Goal: Task Accomplishment & Management: Use online tool/utility

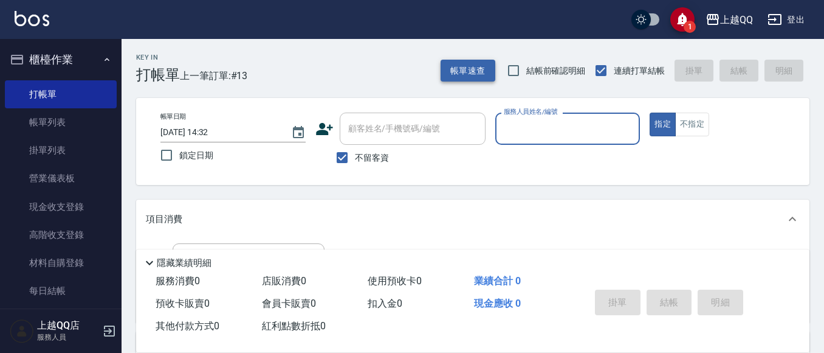
click at [459, 74] on button "帳單速查" at bounding box center [468, 71] width 55 height 22
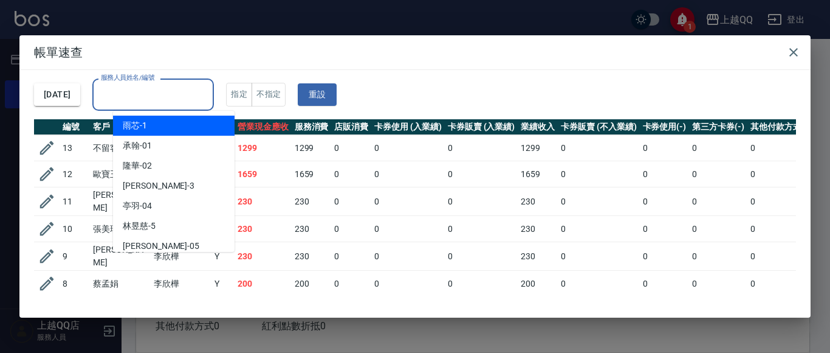
click at [199, 96] on input "服務人員姓名/編號" at bounding box center [153, 94] width 111 height 21
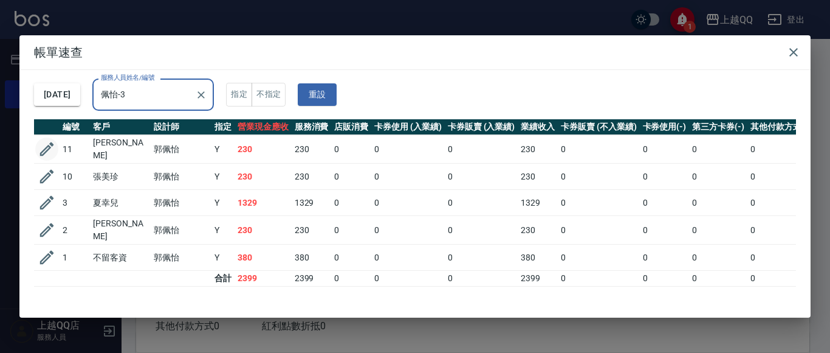
type input "佩怡-3"
click at [41, 146] on icon "button" at bounding box center [47, 149] width 18 height 18
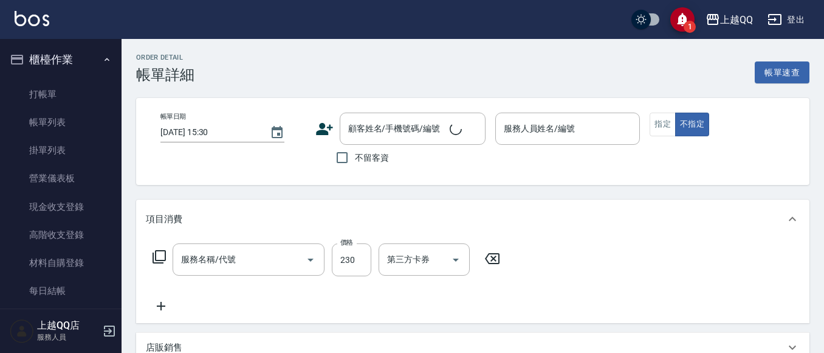
type input "[DATE] 12:40"
type input "佩怡-3"
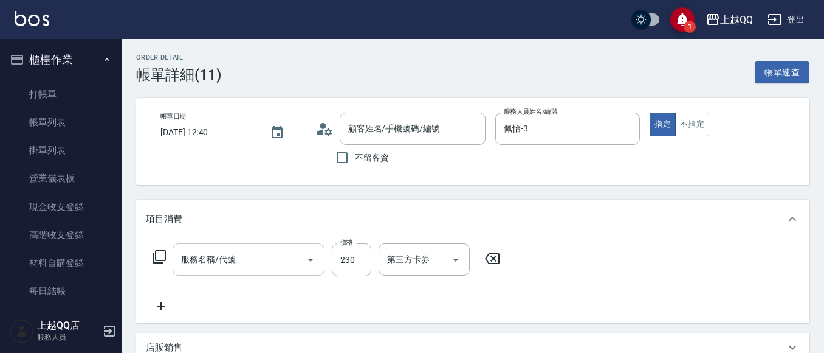
type input "洗髮(101)"
type input "[PERSON_NAME]/0937912815/0045"
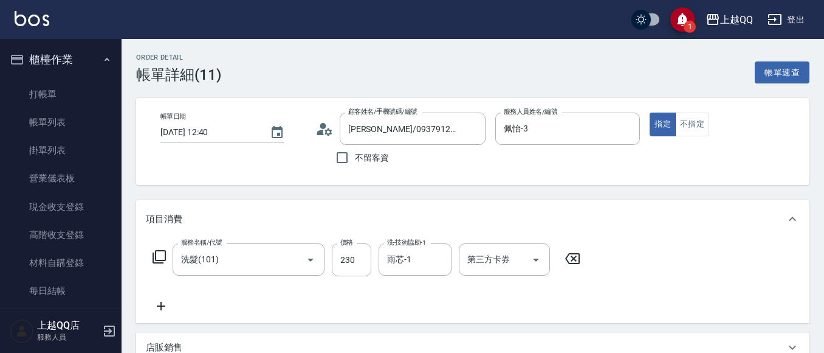
click at [165, 255] on icon at bounding box center [159, 256] width 13 height 13
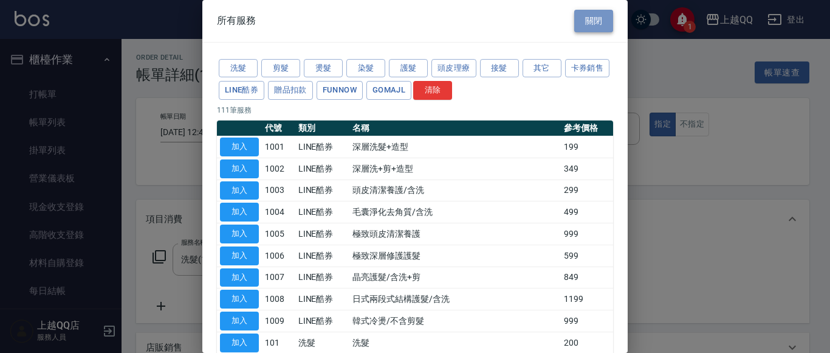
click at [596, 22] on button "關閉" at bounding box center [593, 21] width 39 height 22
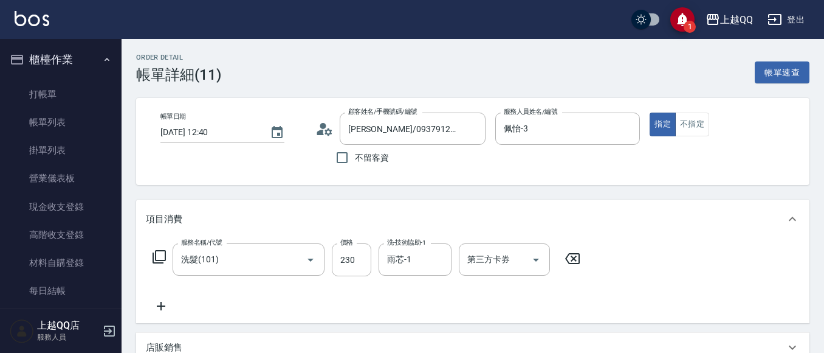
scroll to position [61, 0]
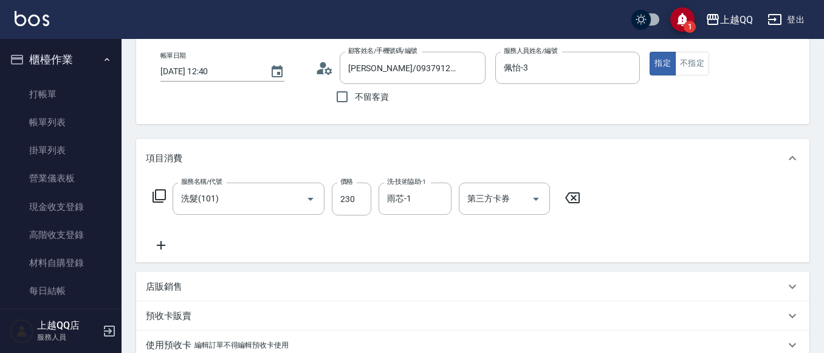
click at [157, 243] on icon at bounding box center [161, 245] width 30 height 15
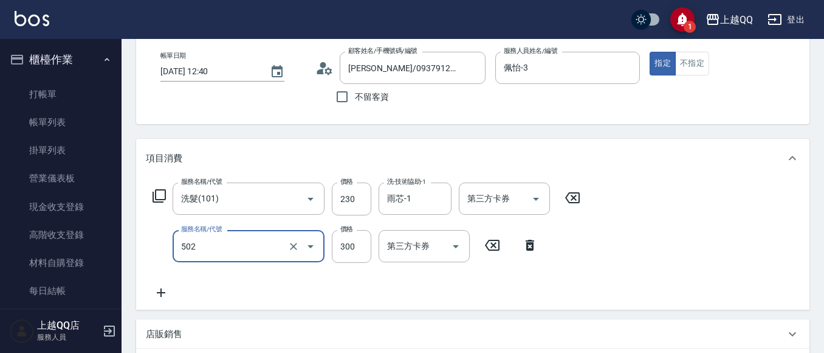
type input "自備護髮(502)"
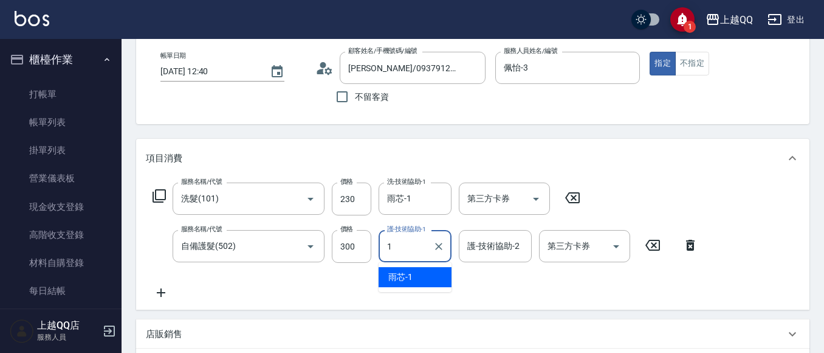
type input "雨芯-1"
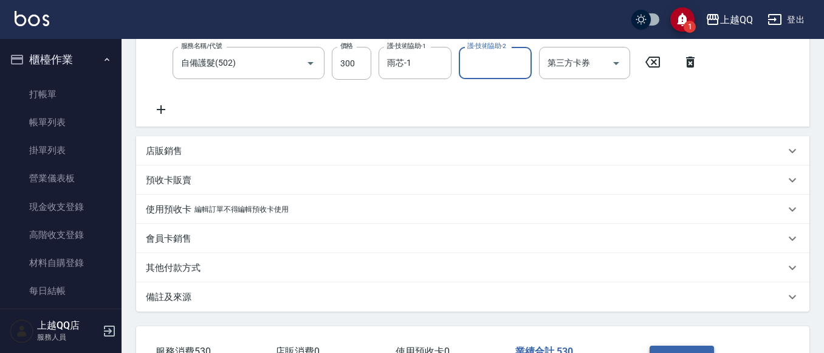
scroll to position [334, 0]
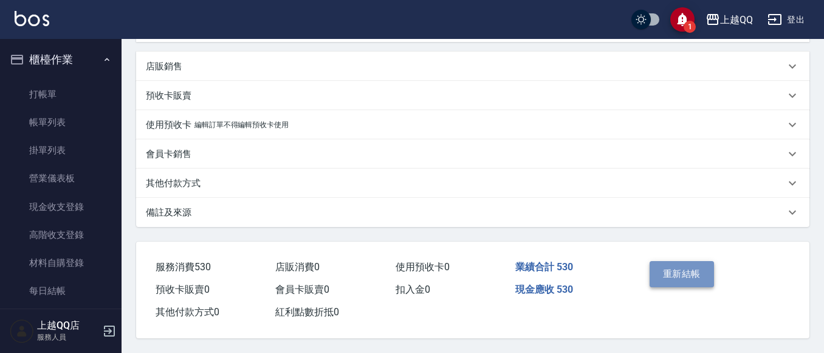
click at [702, 266] on button "重新結帳" at bounding box center [682, 274] width 64 height 26
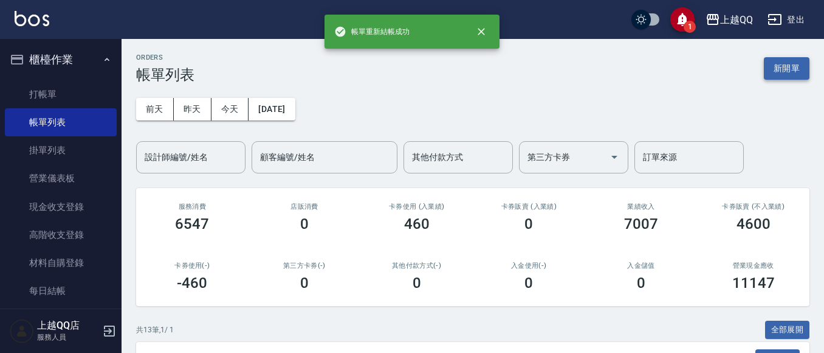
click at [800, 67] on button "新開單" at bounding box center [787, 68] width 46 height 22
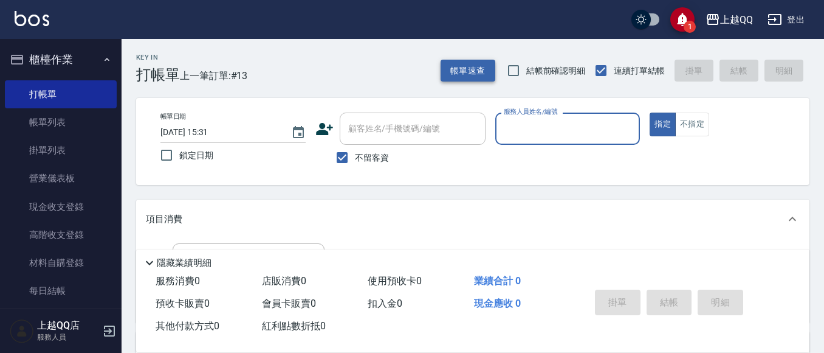
click at [461, 67] on button "帳單速查" at bounding box center [468, 71] width 55 height 22
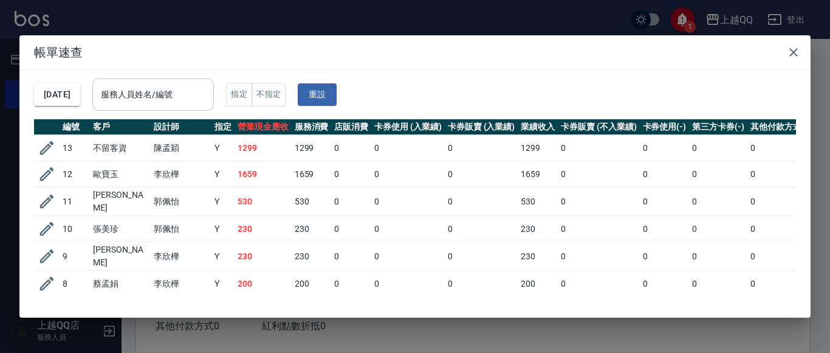
click at [214, 81] on div "服務人員姓名/編號" at bounding box center [153, 94] width 122 height 32
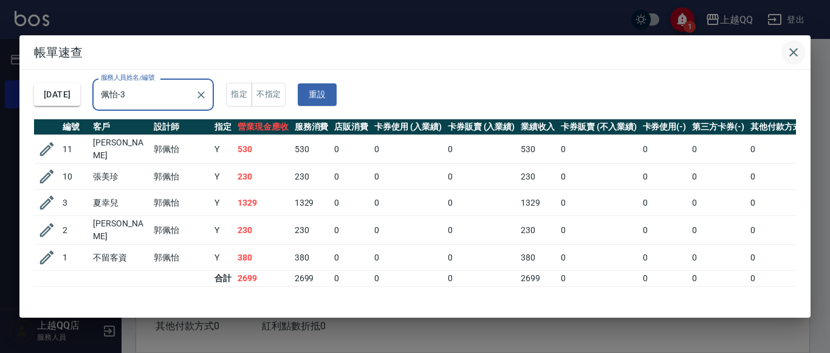
type input "佩怡-3"
click at [792, 50] on icon "button" at bounding box center [794, 52] width 9 height 9
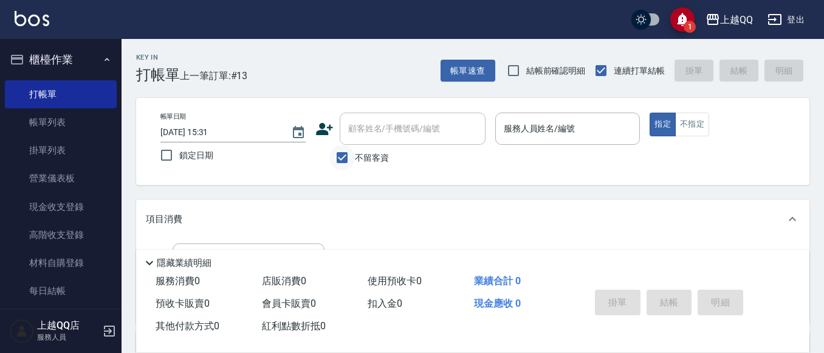
click at [340, 159] on input "不留客資" at bounding box center [342, 158] width 26 height 26
checkbox input "false"
click at [371, 129] on div "顧客姓名/手機號碼/編號 顧客姓名/手機號碼/編號" at bounding box center [413, 128] width 146 height 32
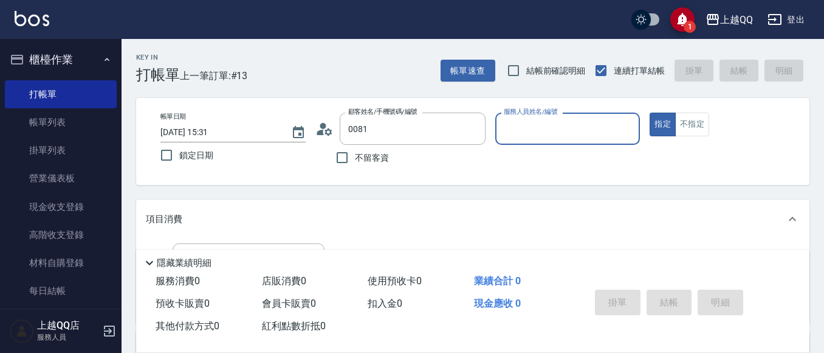
type input "[PERSON_NAME]/0939086300/0081"
type input "佩怡-3"
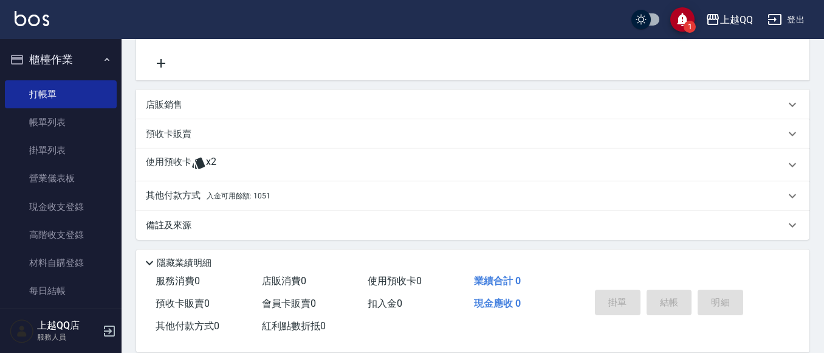
scroll to position [246, 0]
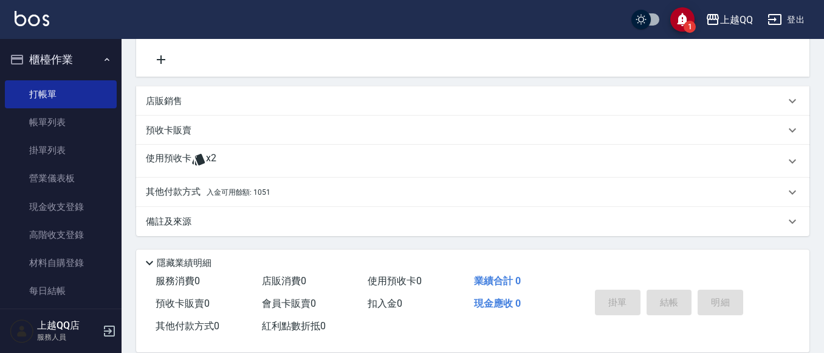
click at [187, 186] on p "其他付款方式 入金可用餘額: 1051" at bounding box center [208, 191] width 125 height 13
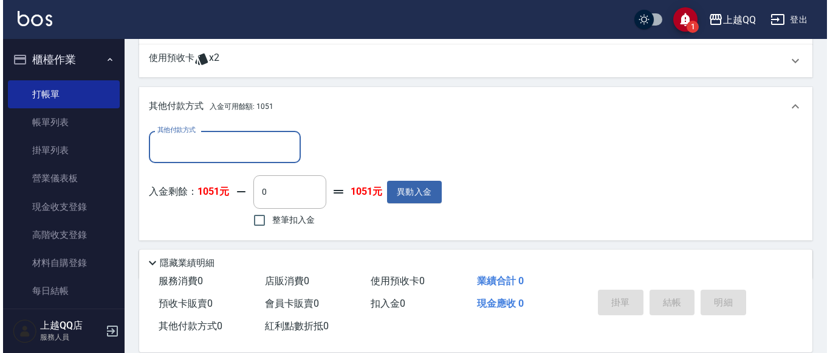
scroll to position [367, 0]
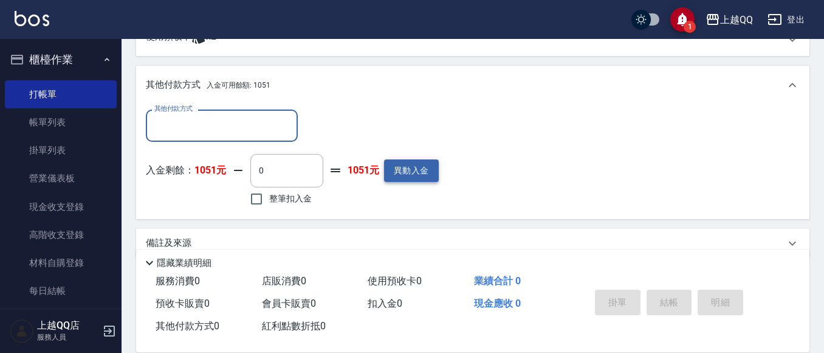
click at [394, 179] on button "異動入金" at bounding box center [411, 170] width 55 height 22
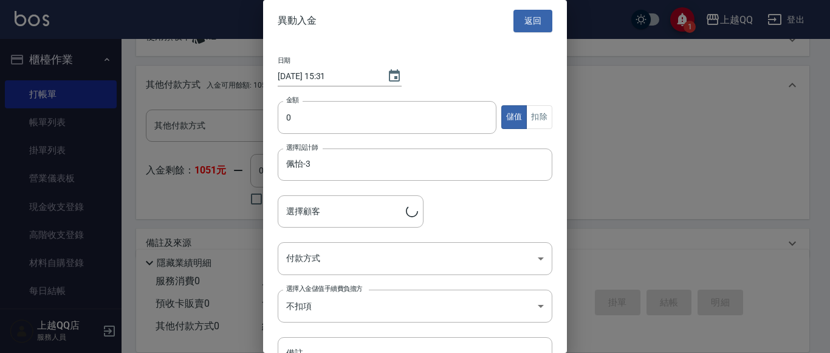
type input "[PERSON_NAME]/0939086300/0081"
click at [291, 122] on input "0" at bounding box center [387, 117] width 219 height 33
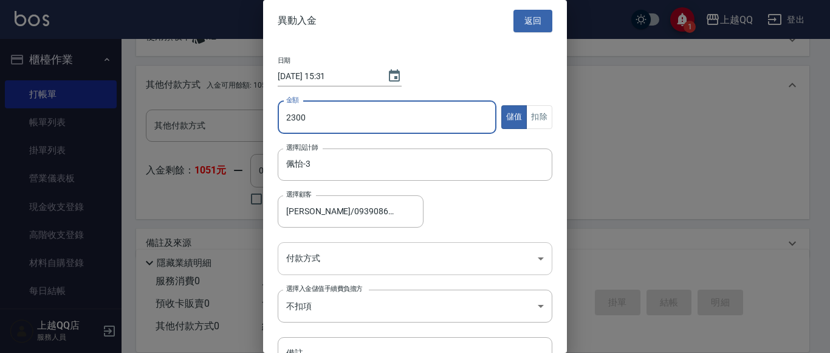
type input "2300"
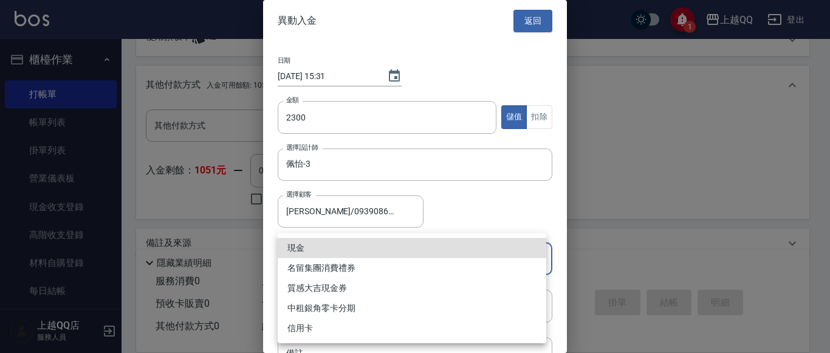
click at [539, 251] on body "1 上越QQ 登出 櫃檯作業 打帳單 帳單列表 掛單列表 營業儀表板 現金收支登錄 高階收支登錄 材料自購登錄 每日結帳 排班表 現場電腦打卡 預約管理 預約…" at bounding box center [415, 4] width 830 height 742
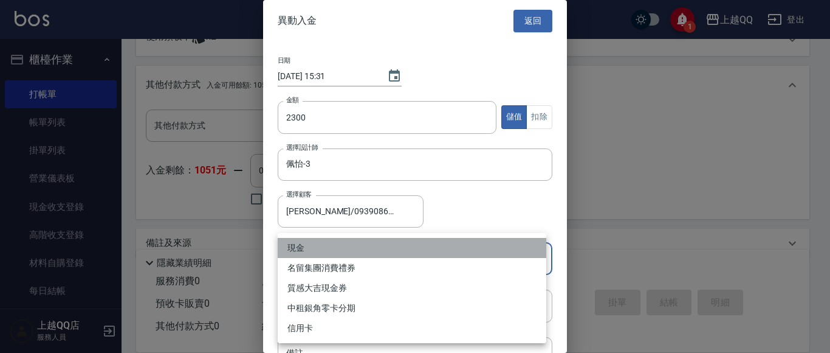
click at [301, 251] on li "現金" at bounding box center [412, 248] width 269 height 20
type input "現金"
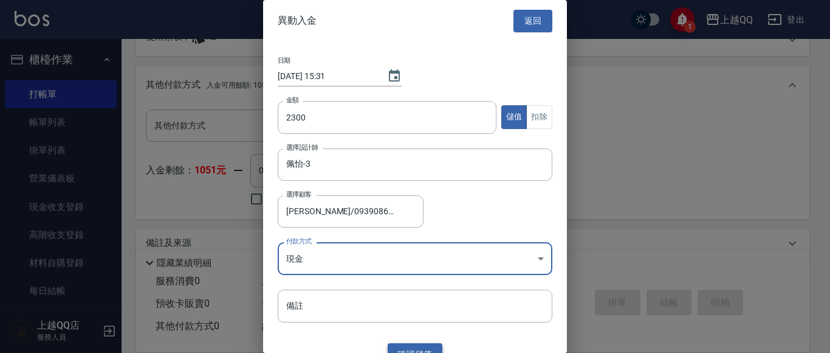
click at [422, 350] on button "確認 儲值" at bounding box center [415, 354] width 55 height 22
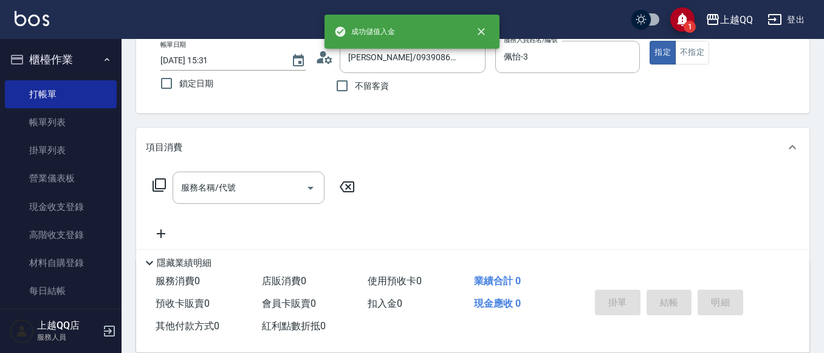
scroll to position [63, 0]
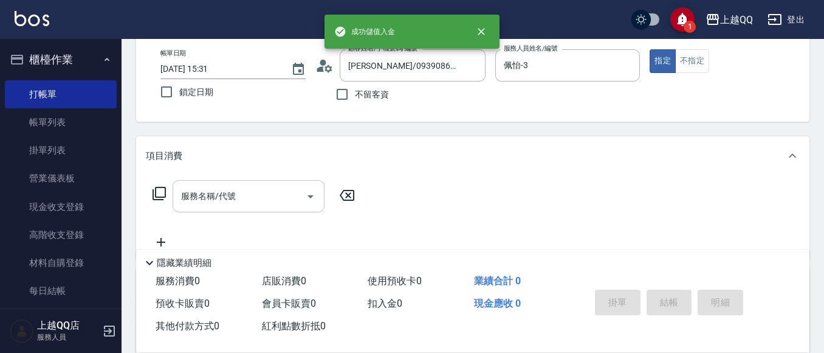
click at [257, 196] on input "服務名稱/代號" at bounding box center [239, 195] width 123 height 21
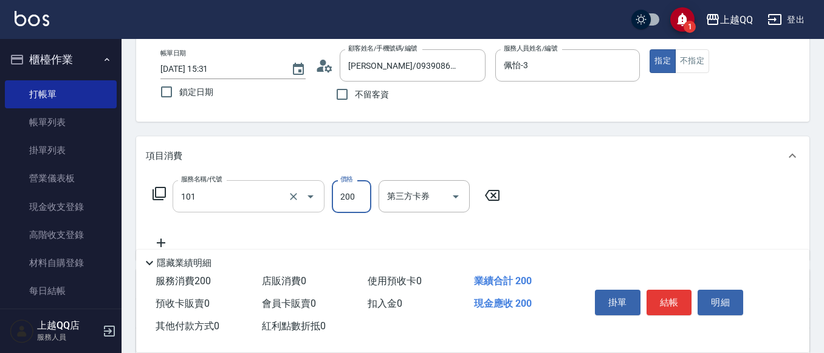
type input "洗髮(101)"
type input "230"
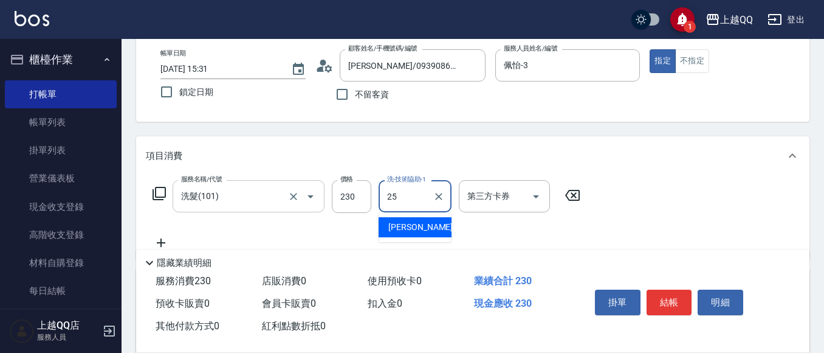
type input "[PERSON_NAME]-25"
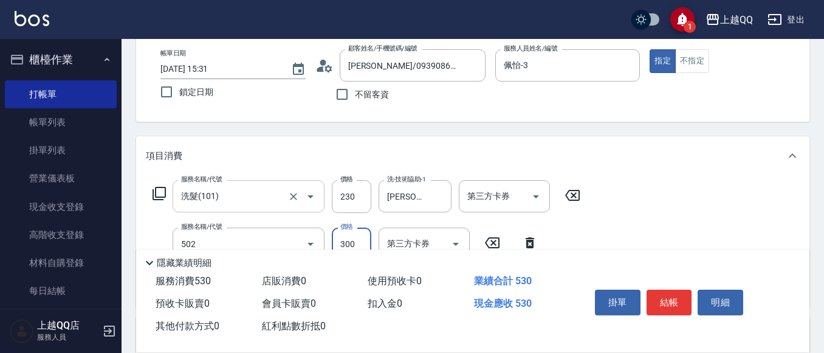
type input "自備護髮(502)"
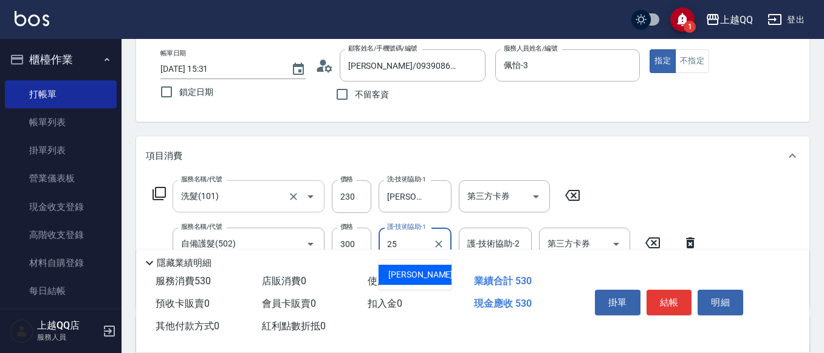
type input "[PERSON_NAME]-25"
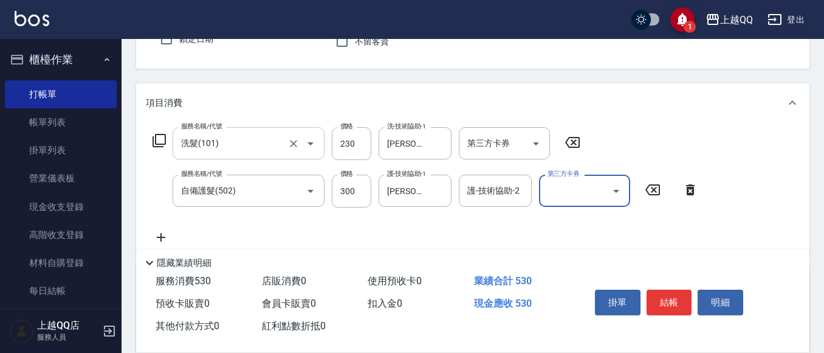
scroll to position [185, 0]
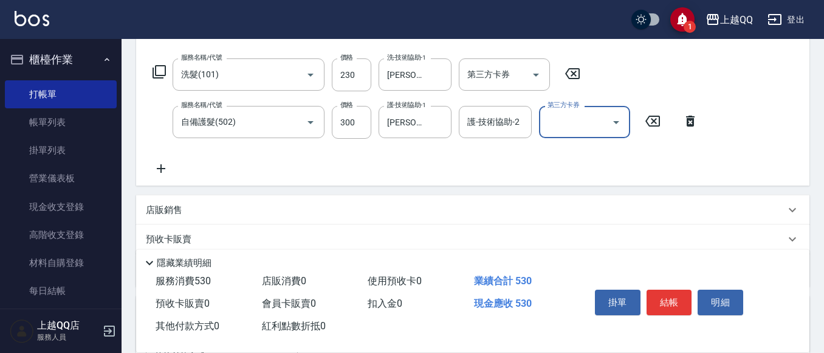
click at [161, 166] on icon at bounding box center [161, 168] width 9 height 9
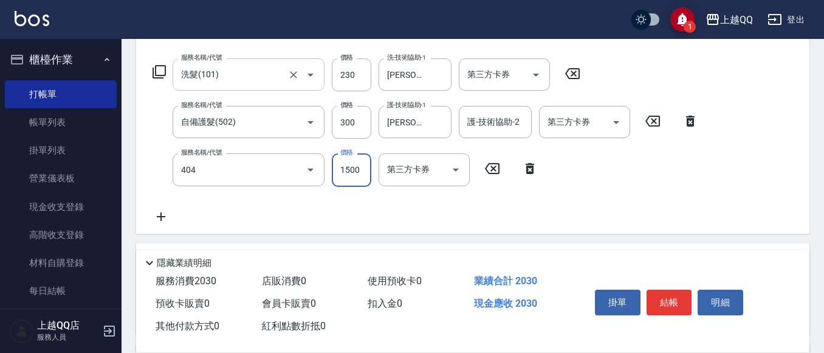
type input "設計染髮(404)"
type input "1699"
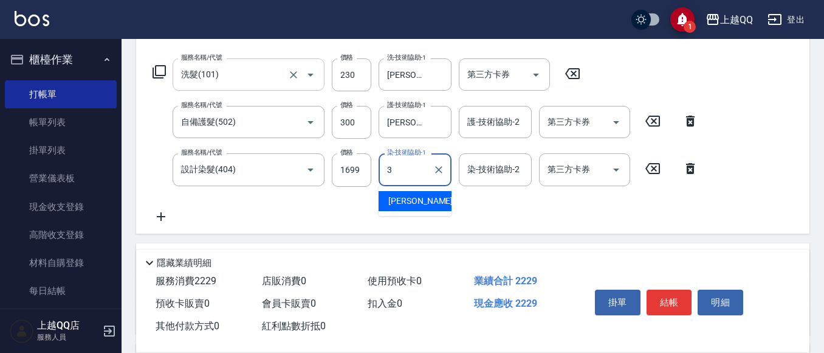
type input "佩怡-3"
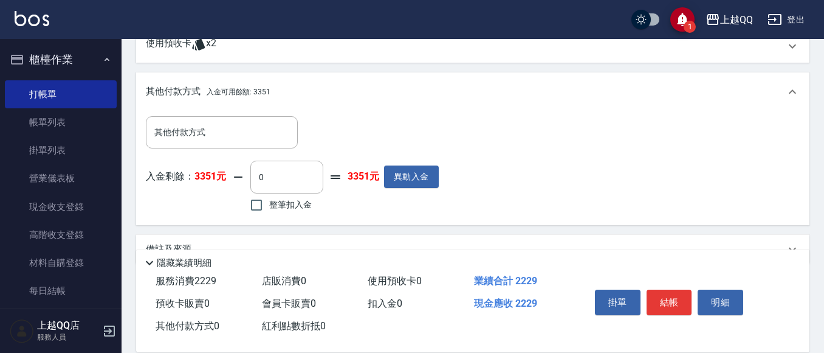
scroll to position [484, 0]
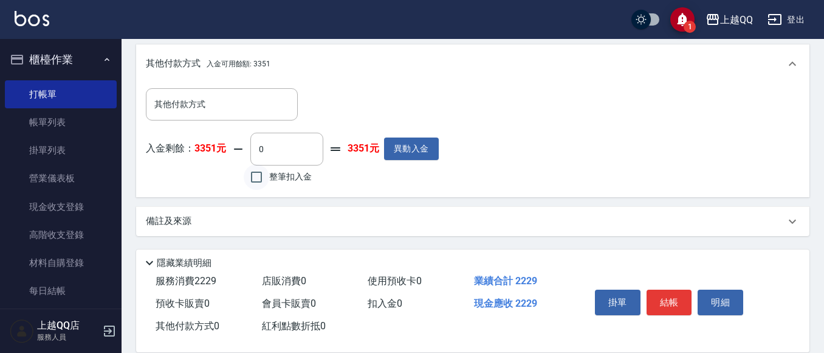
click at [260, 174] on input "整筆扣入金" at bounding box center [257, 177] width 26 height 26
checkbox input "true"
type input "2229"
click at [656, 294] on button "結帳" at bounding box center [670, 302] width 46 height 26
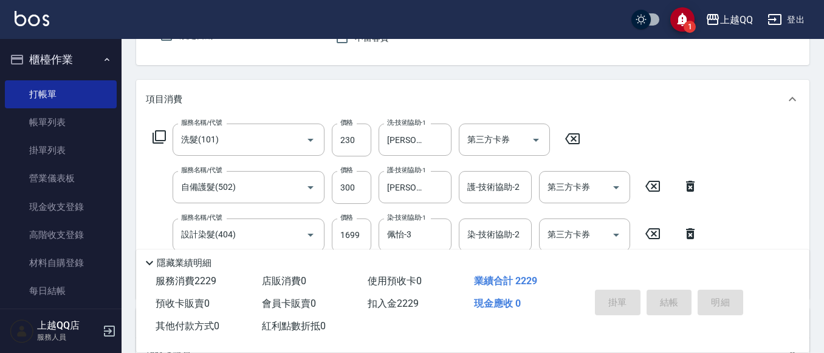
type input "[DATE] 15:32"
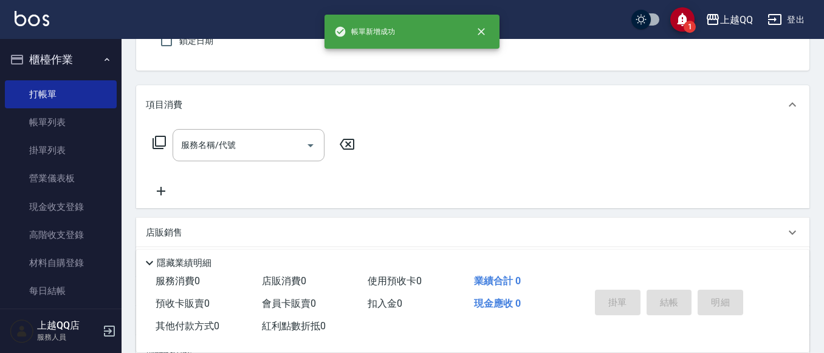
scroll to position [0, 0]
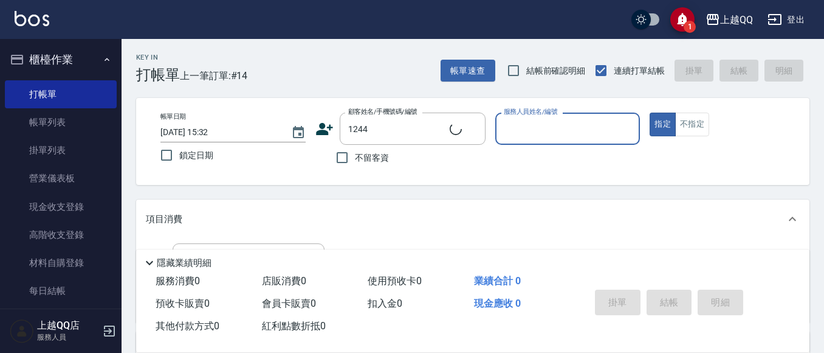
type input "[PERSON_NAME]/0926906715/1244"
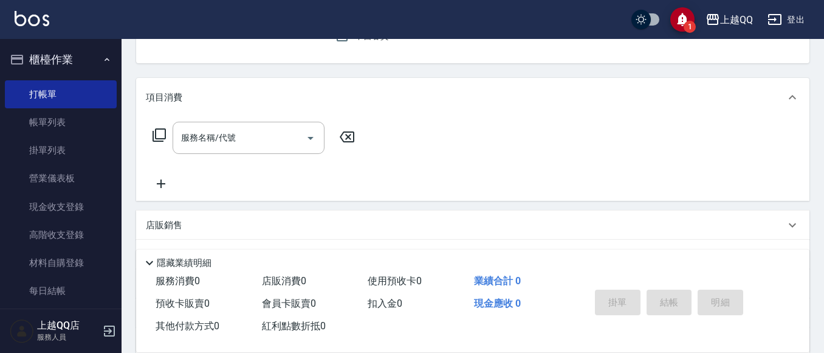
type input "佩怡-3"
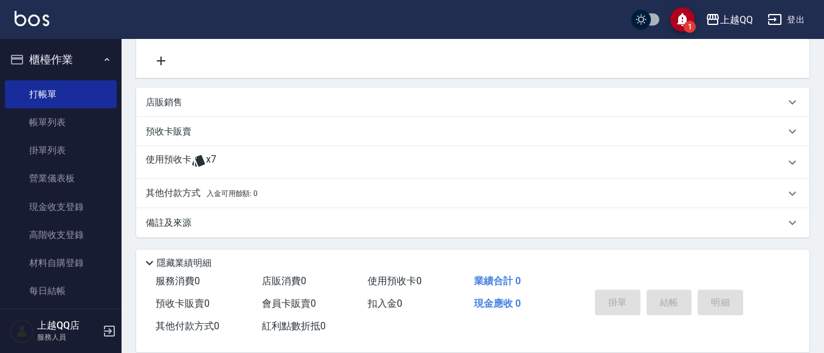
scroll to position [246, 0]
click at [191, 160] on icon at bounding box center [198, 159] width 15 height 15
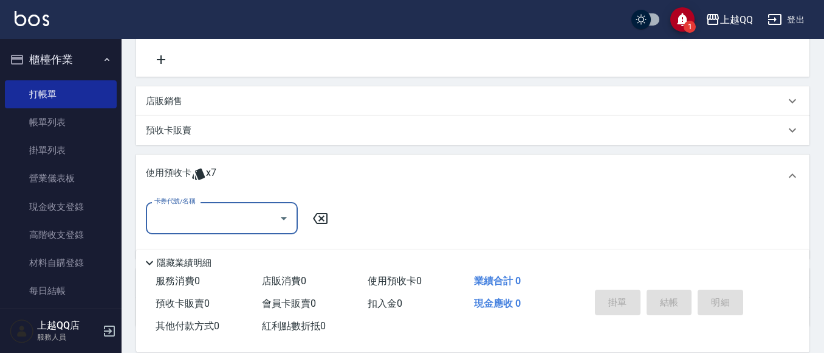
scroll to position [0, 0]
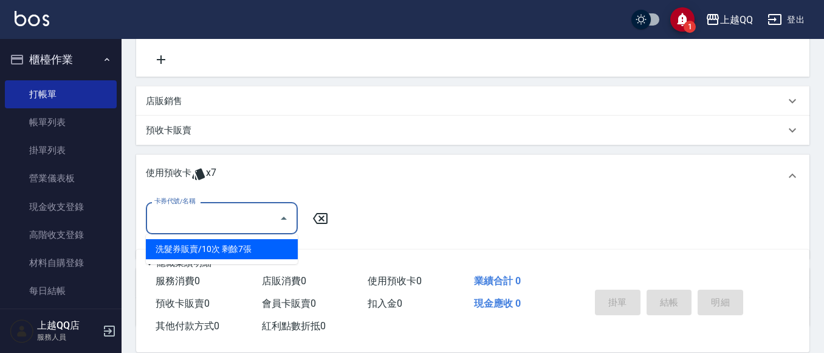
click at [198, 212] on input "卡券代號/名稱" at bounding box center [212, 217] width 123 height 21
click at [216, 247] on div "洗髮券販賣/10次 剩餘7張" at bounding box center [222, 249] width 152 height 20
type input "洗髮券販賣/10次"
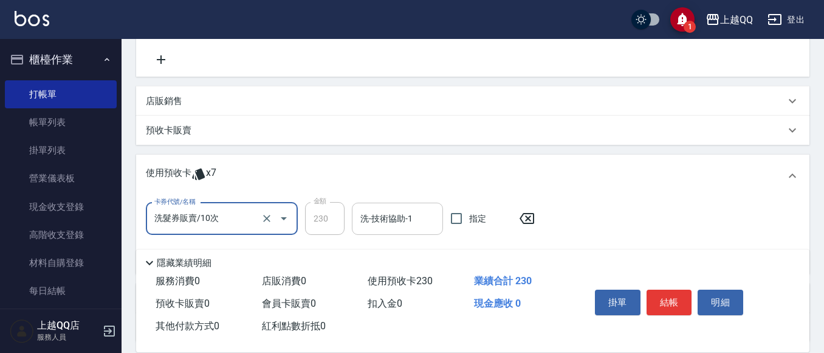
drag, startPoint x: 374, startPoint y: 216, endPoint x: 362, endPoint y: 220, distance: 12.1
click at [374, 216] on input "洗-技術協助-1" at bounding box center [397, 218] width 80 height 21
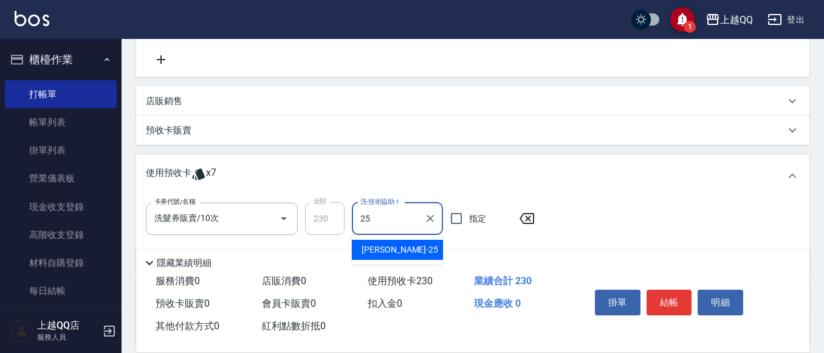
type input "[PERSON_NAME]-25"
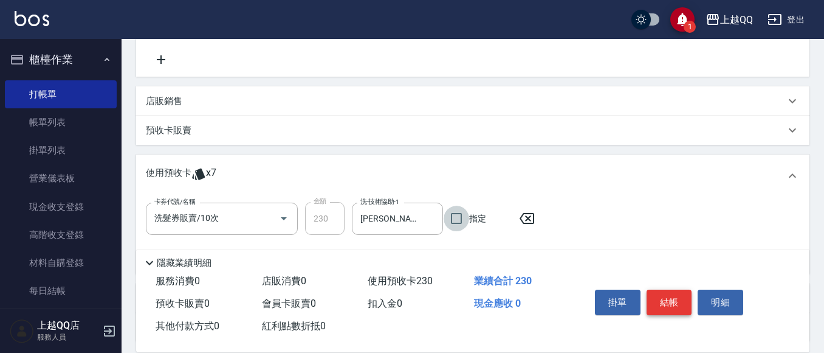
click at [679, 308] on button "結帳" at bounding box center [670, 302] width 46 height 26
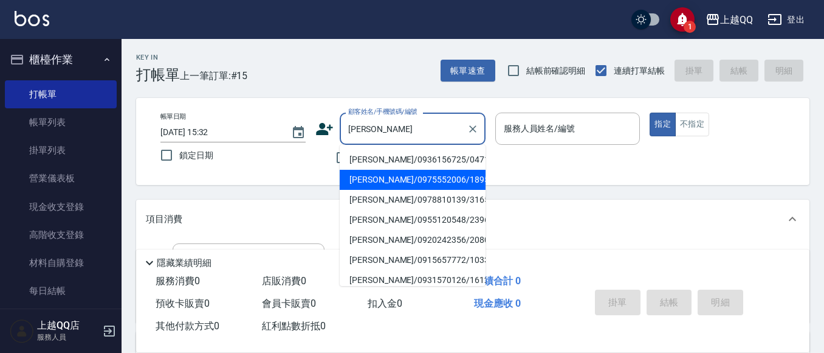
click at [396, 185] on li "[PERSON_NAME]/0975552006/1895" at bounding box center [413, 180] width 146 height 20
type input "[PERSON_NAME]/0975552006/1895"
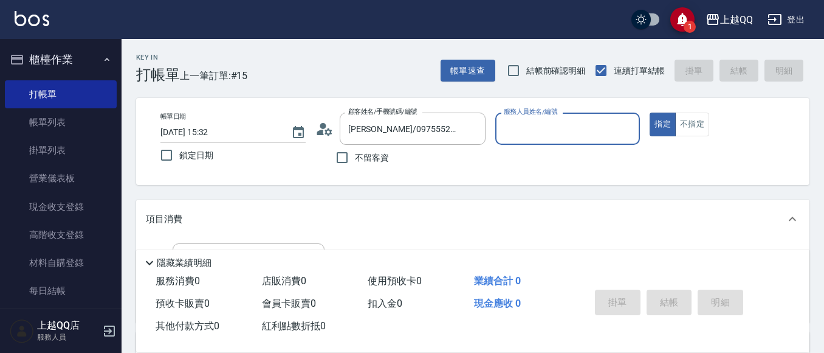
type input "佩怡-3"
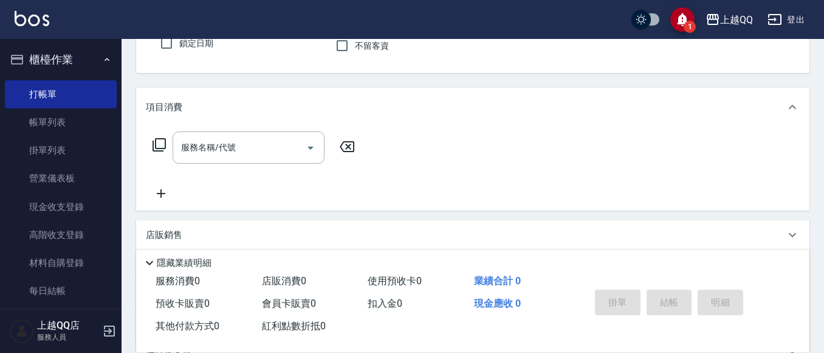
scroll to position [122, 0]
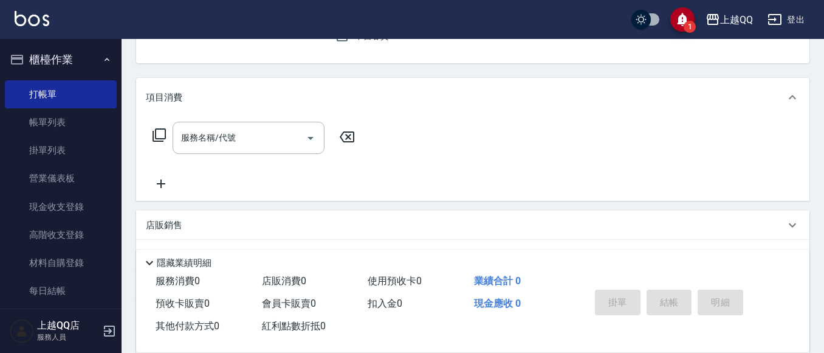
click at [228, 142] on div "服務名稱/代號 服務名稱/代號" at bounding box center [249, 138] width 152 height 32
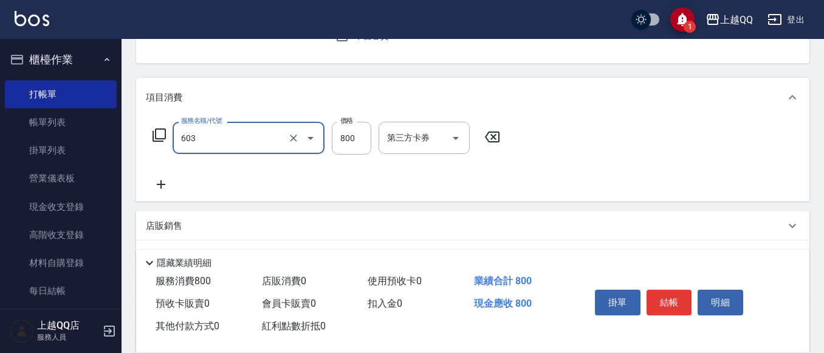
type input "髮原素頭皮保健護理洗(603)"
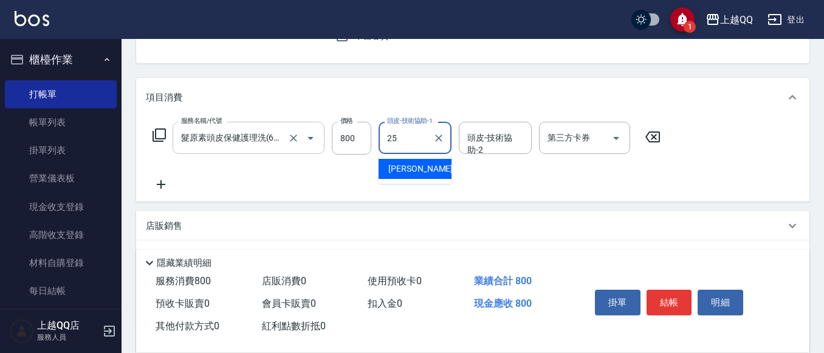
type input "[PERSON_NAME]-25"
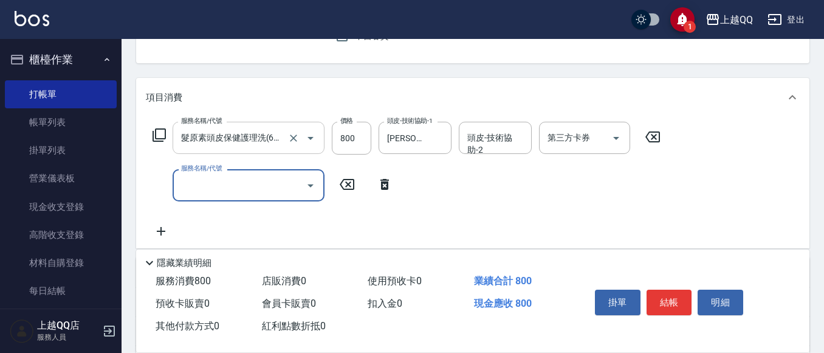
scroll to position [0, 0]
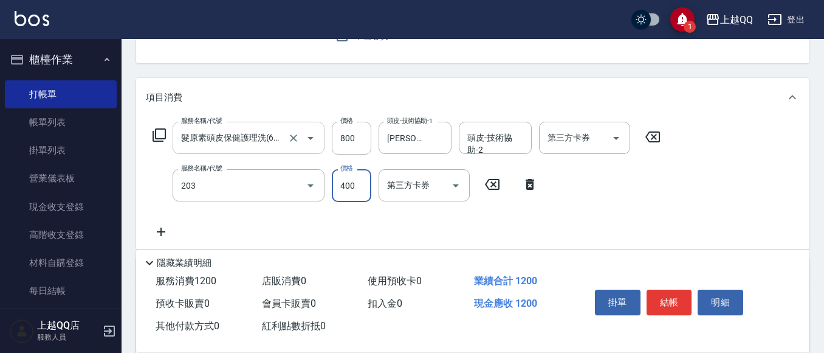
type input "指定單剪(203)"
type input "350"
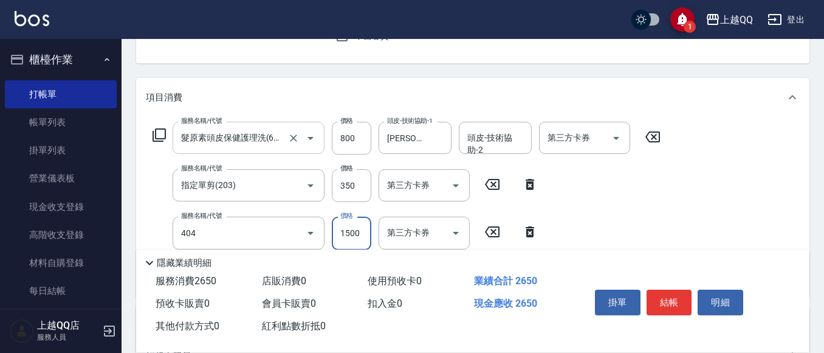
type input "設計染髮(404)"
type input "1099"
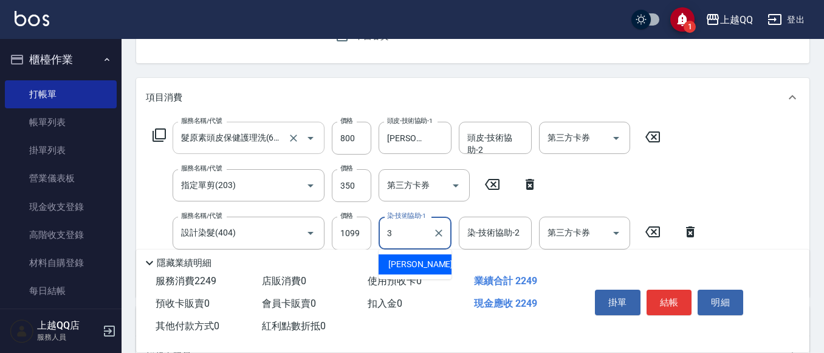
type input "佩怡-3"
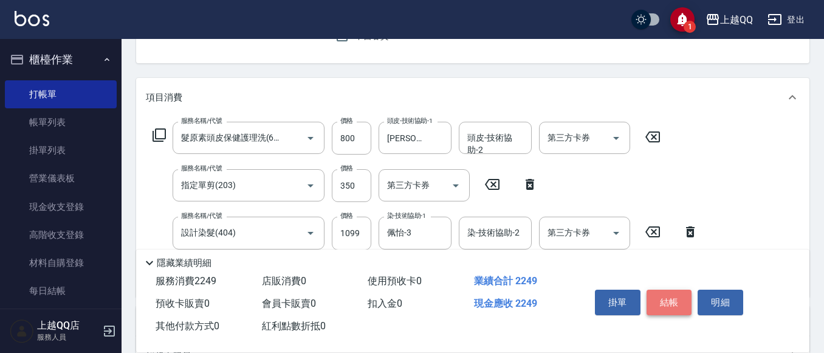
click at [680, 300] on button "結帳" at bounding box center [670, 302] width 46 height 26
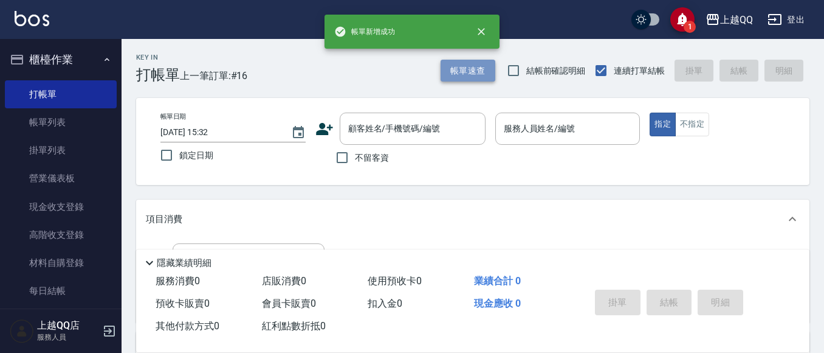
click at [470, 73] on button "帳單速查" at bounding box center [468, 71] width 55 height 22
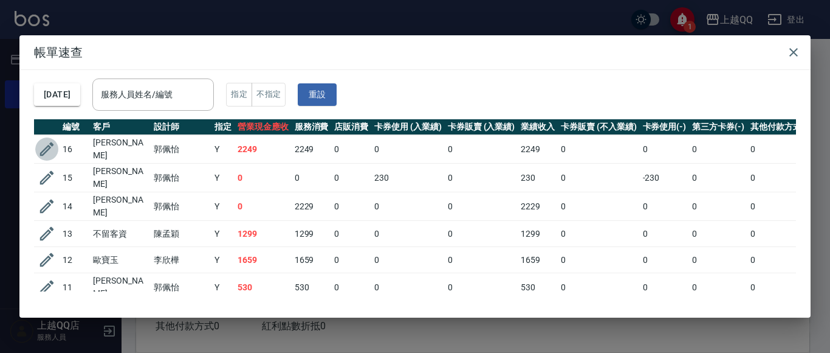
click at [48, 148] on icon "button" at bounding box center [47, 149] width 14 height 14
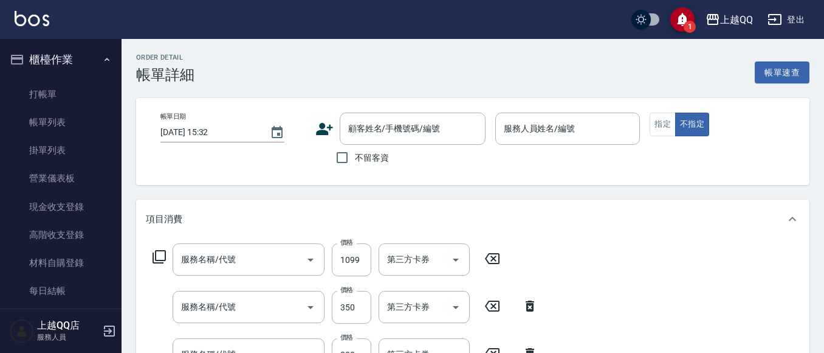
type input "佩怡-3"
type input "設計染髮(404)"
type input "指定單剪(203)"
type input "髮原素頭皮保健護理洗(603)"
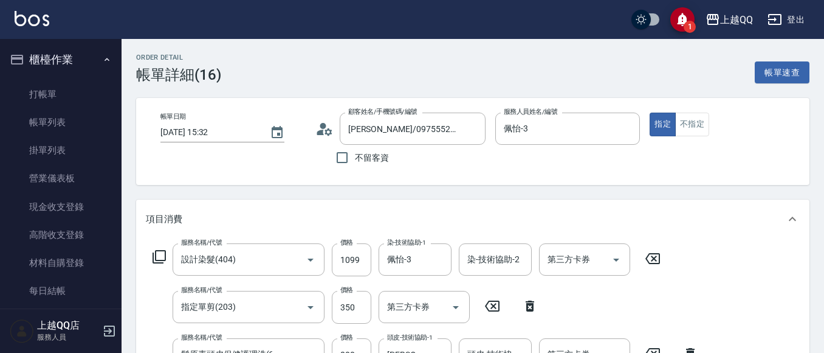
scroll to position [61, 0]
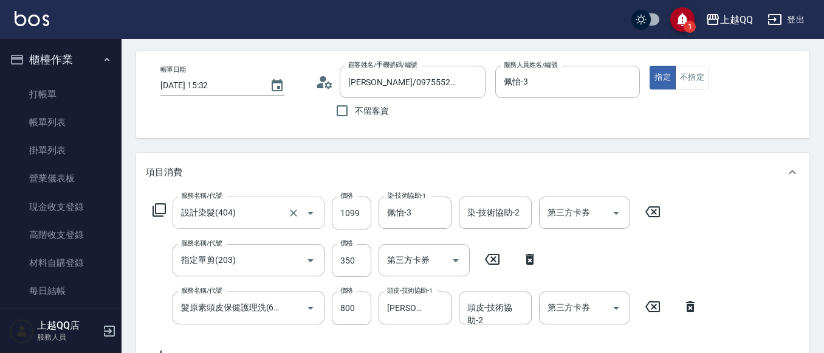
type input "[PERSON_NAME]/0975552006/1895"
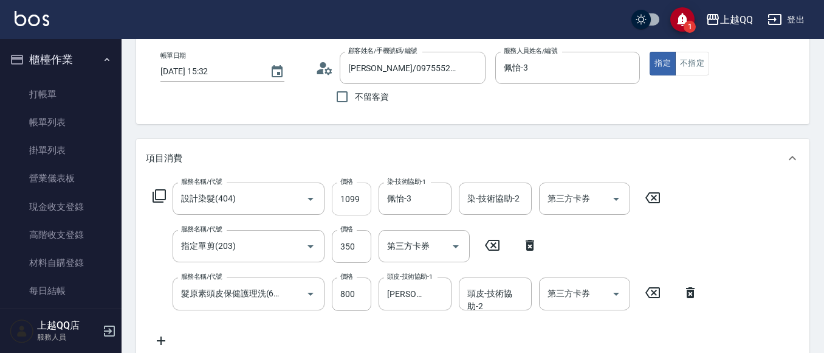
click at [363, 201] on input "1099" at bounding box center [352, 198] width 40 height 33
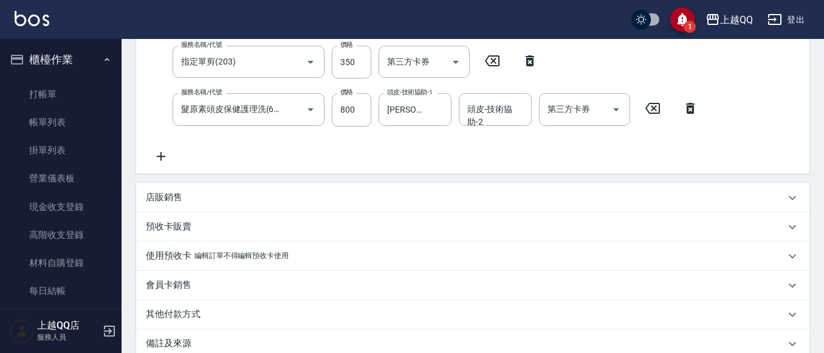
scroll to position [304, 0]
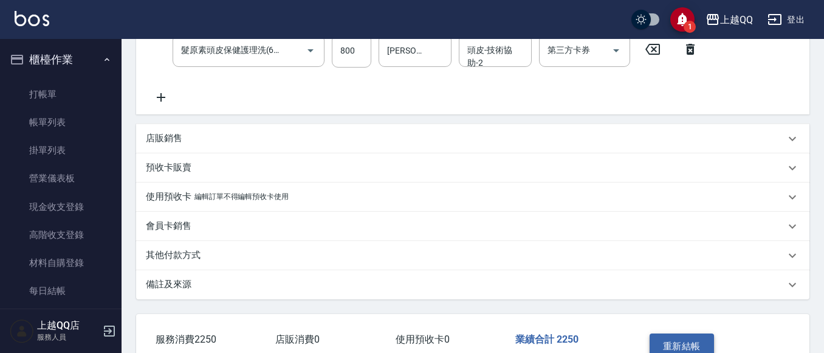
type input "1100"
click at [679, 340] on button "重新結帳" at bounding box center [682, 346] width 64 height 26
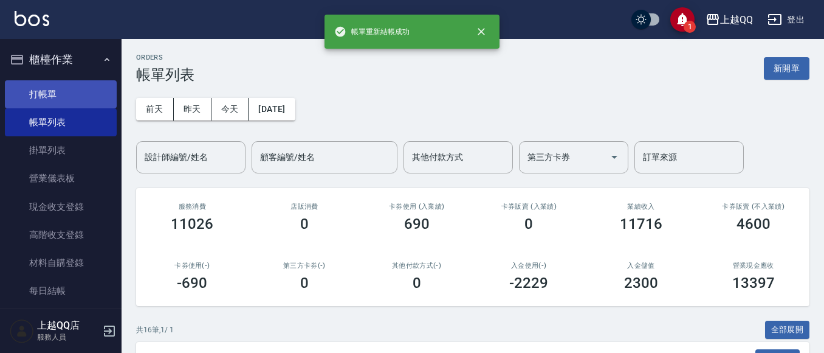
click at [71, 100] on link "打帳單" at bounding box center [61, 94] width 112 height 28
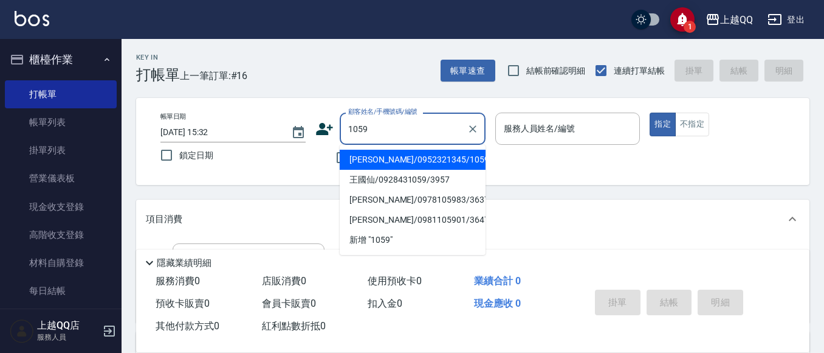
type input "[PERSON_NAME]/0952321345/1059"
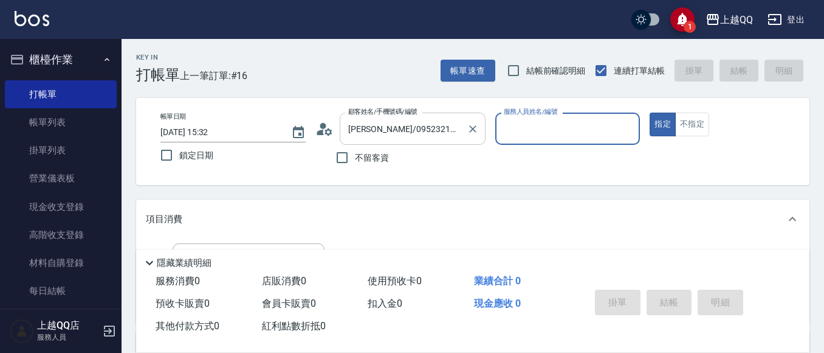
type input "佩怡-3"
click at [471, 127] on icon "Clear" at bounding box center [472, 128] width 7 height 7
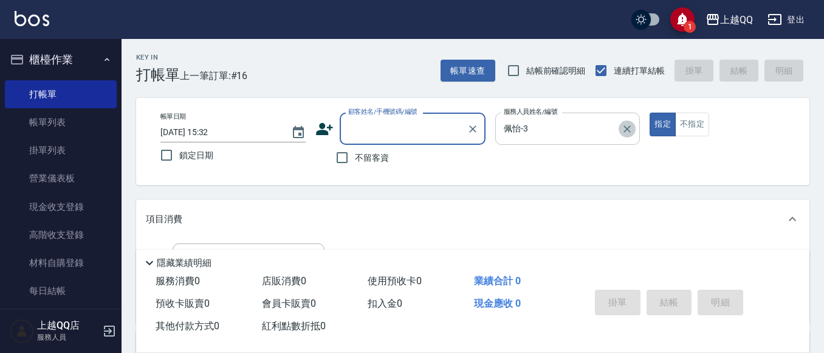
click at [625, 131] on icon "Clear" at bounding box center [627, 128] width 7 height 7
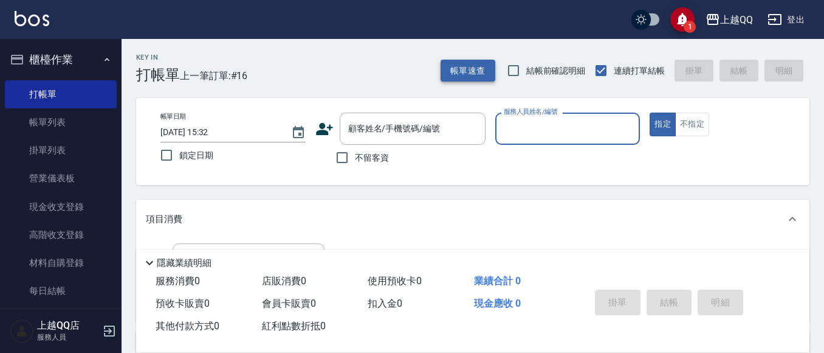
click at [481, 69] on button "帳單速查" at bounding box center [468, 71] width 55 height 22
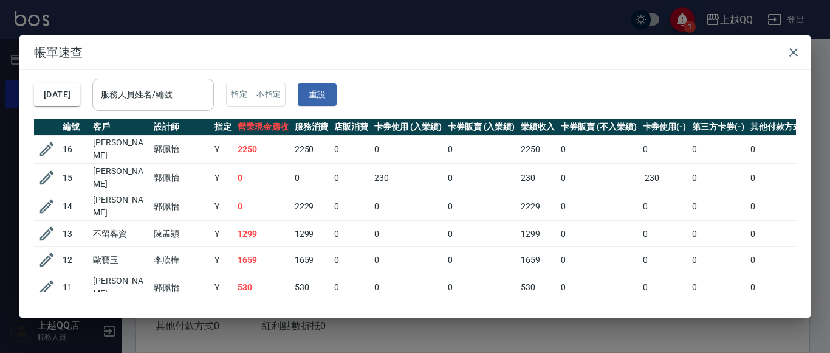
click at [208, 87] on input "服務人員姓名/編號" at bounding box center [153, 94] width 111 height 21
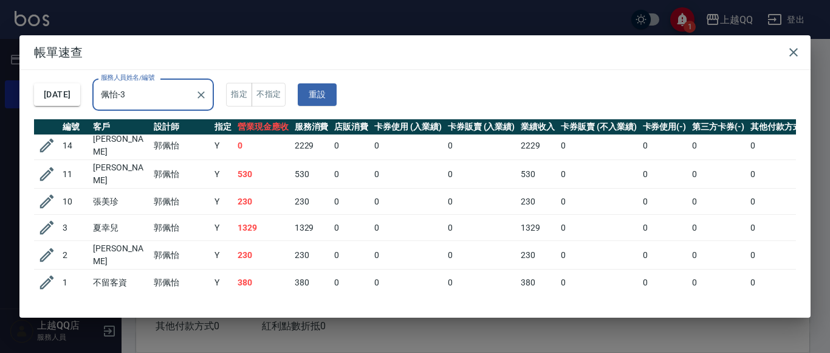
scroll to position [79, 0]
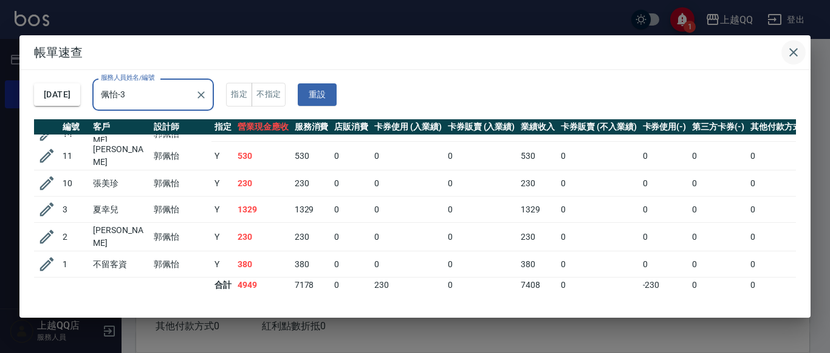
type input "佩怡-3"
click at [795, 47] on icon "button" at bounding box center [794, 52] width 15 height 15
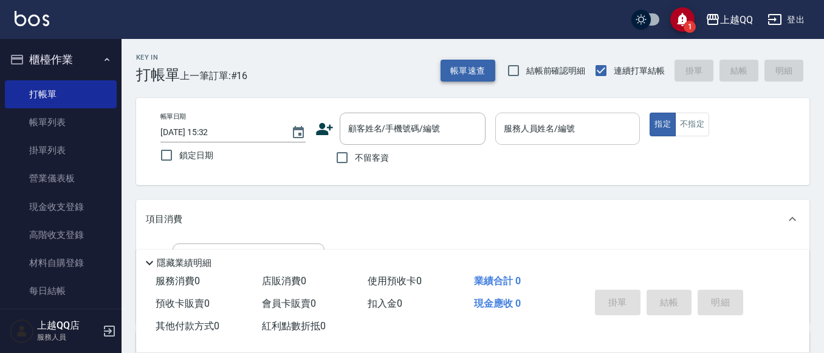
click at [468, 67] on button "帳單速查" at bounding box center [468, 71] width 55 height 22
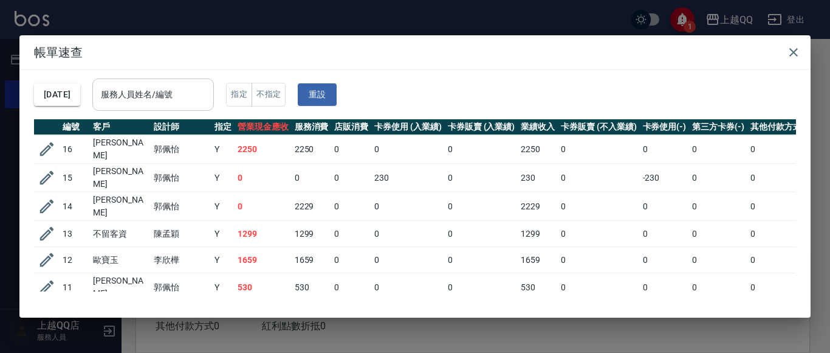
drag, startPoint x: 176, startPoint y: 89, endPoint x: 189, endPoint y: 92, distance: 13.0
click at [176, 90] on input "服務人員姓名/編號" at bounding box center [153, 94] width 111 height 21
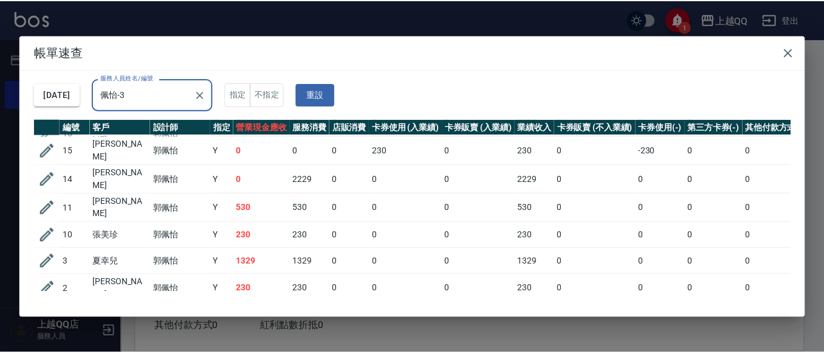
scroll to position [0, 0]
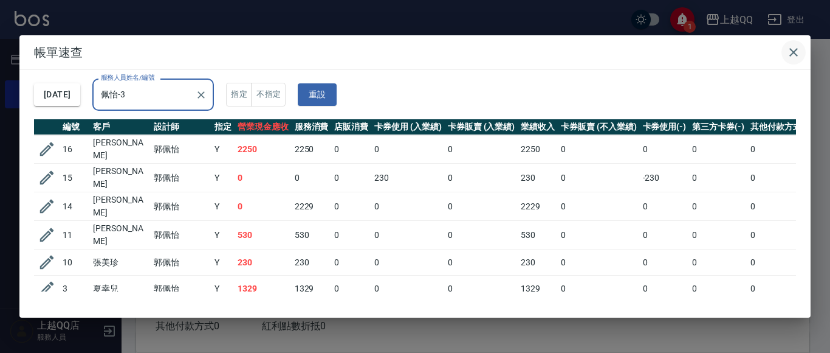
type input "佩怡-3"
click at [799, 50] on icon "button" at bounding box center [794, 52] width 15 height 15
